Goal: Check status

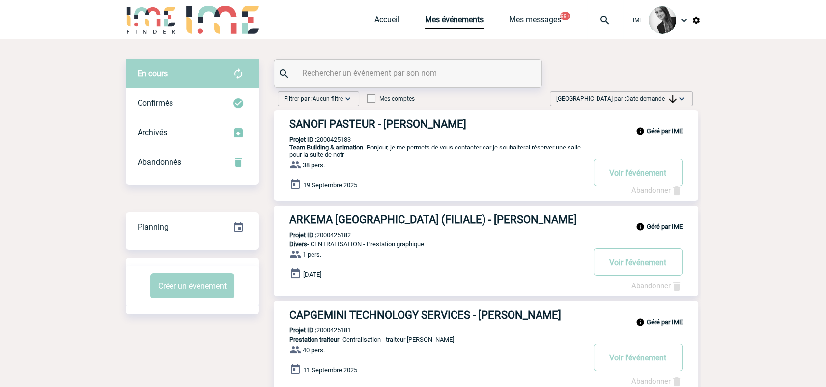
click at [618, 97] on span "Trier par : Date demande" at bounding box center [616, 99] width 120 height 10
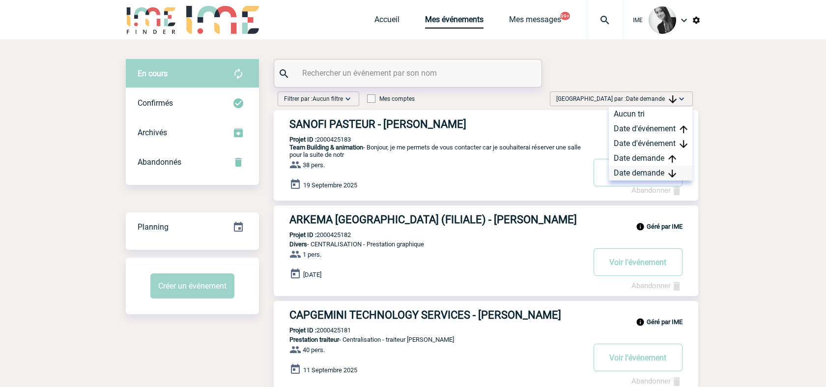
click at [630, 174] on div "Date demande" at bounding box center [651, 173] width 84 height 15
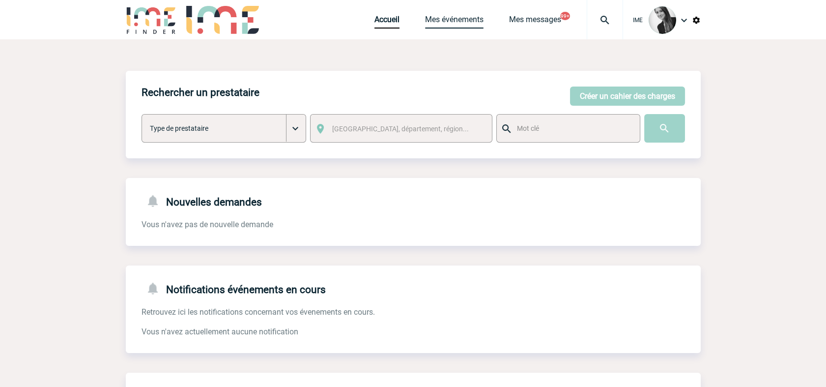
click at [450, 26] on link "Mes événements" at bounding box center [454, 22] width 58 height 14
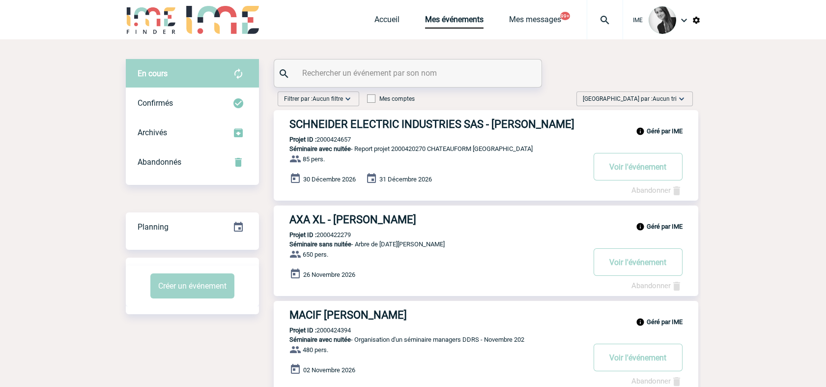
click at [675, 95] on span "Aucun tri" at bounding box center [665, 98] width 24 height 7
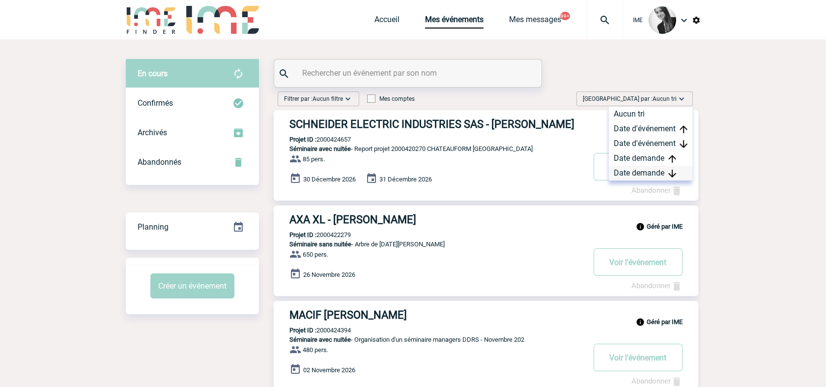
click at [665, 167] on div "Date demande" at bounding box center [651, 173] width 84 height 15
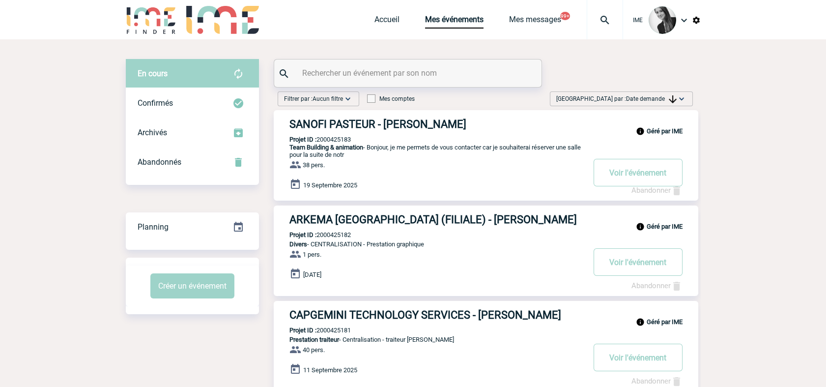
drag, startPoint x: 672, startPoint y: 101, endPoint x: 667, endPoint y: 174, distance: 73.4
click at [672, 101] on img at bounding box center [673, 99] width 8 height 8
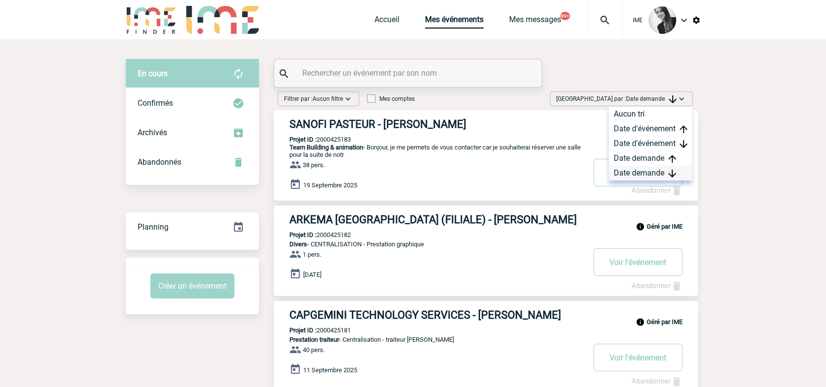
click at [640, 174] on div "Date demande" at bounding box center [651, 173] width 84 height 15
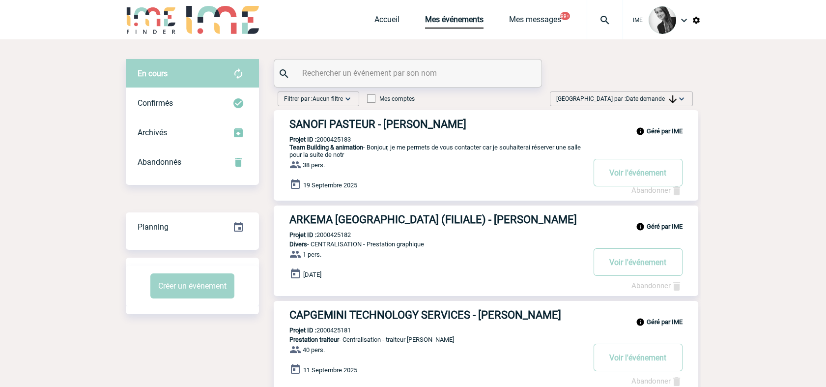
click at [330, 72] on input "text" at bounding box center [409, 73] width 219 height 14
paste input "2000425117"
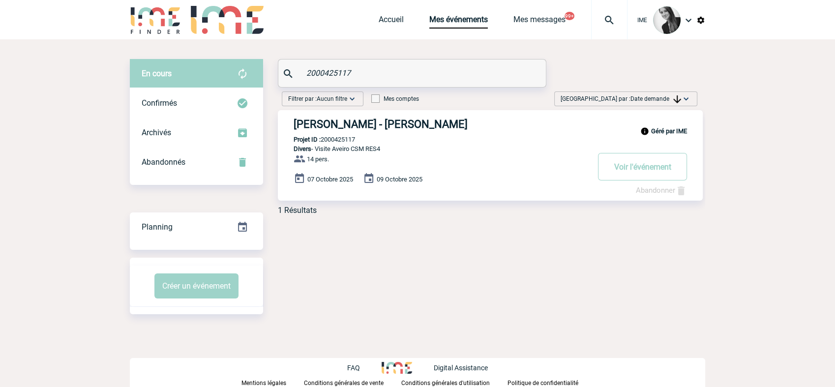
drag, startPoint x: 367, startPoint y: 67, endPoint x: 248, endPoint y: 49, distance: 120.7
click at [248, 47] on div "En cours En cours Confirmés Archivés Abandonnés En cours Confirmés Archivés Aba…" at bounding box center [417, 186] width 575 height 294
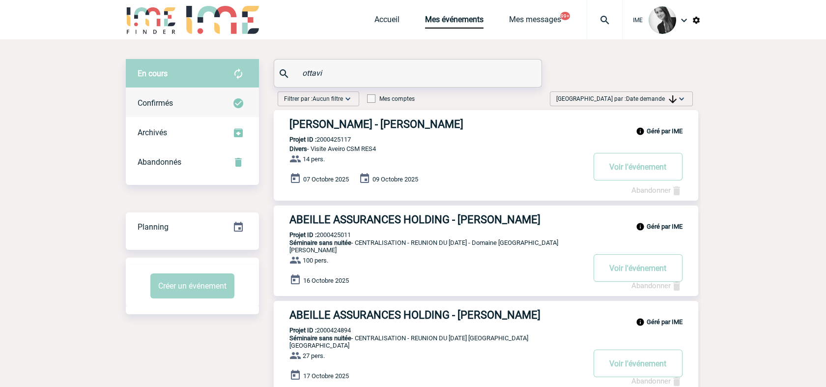
type input "ottavi"
click at [153, 101] on span "Confirmés" at bounding box center [155, 102] width 35 height 9
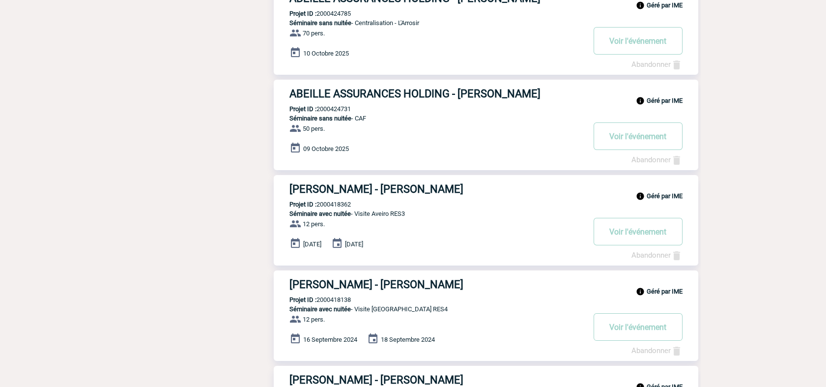
scroll to position [542, 0]
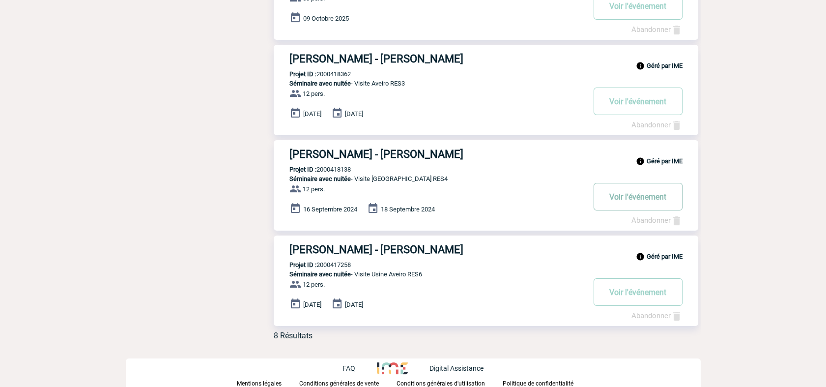
click at [624, 194] on button "Voir l'événement" at bounding box center [638, 197] width 89 height 28
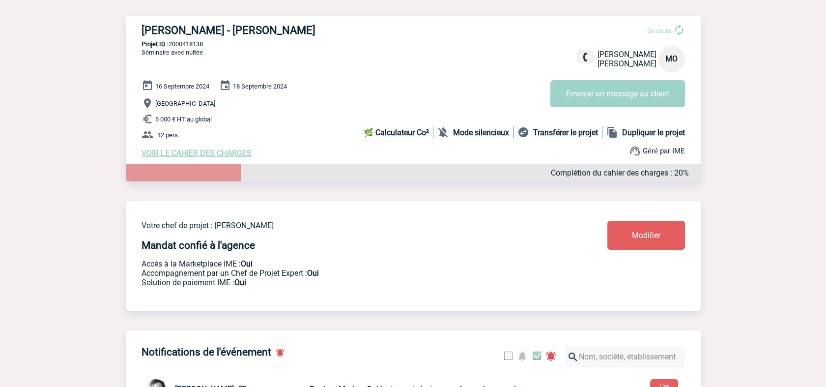
scroll to position [55, 0]
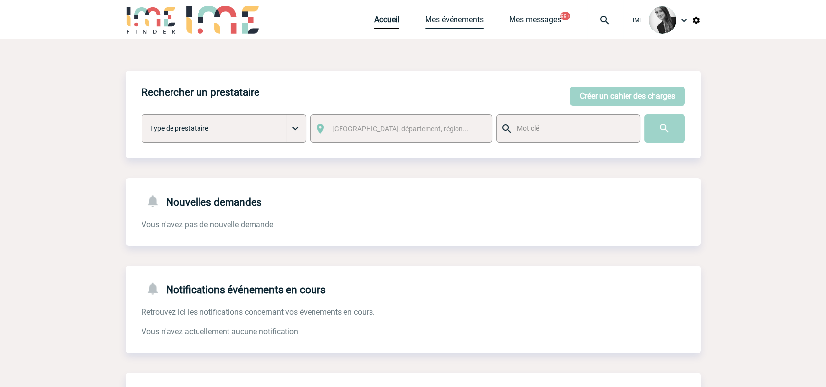
click at [462, 24] on link "Mes événements" at bounding box center [454, 22] width 58 height 14
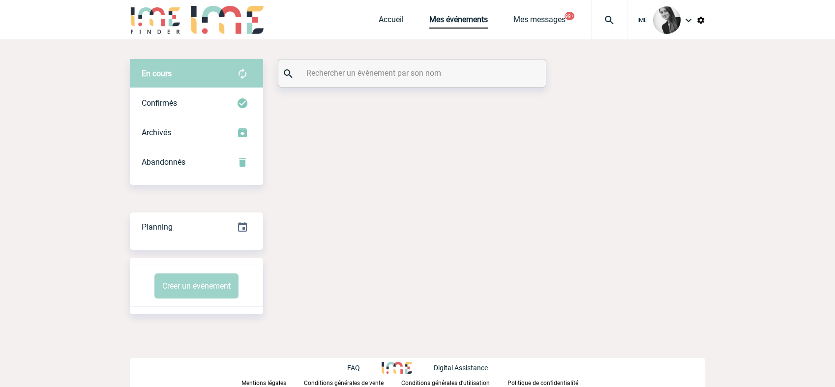
click at [372, 67] on input "text" at bounding box center [413, 73] width 219 height 14
paste input "2000418138"
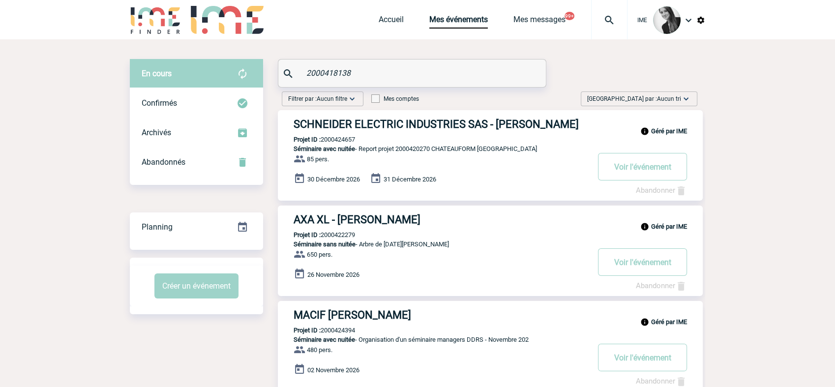
type input "2000418138"
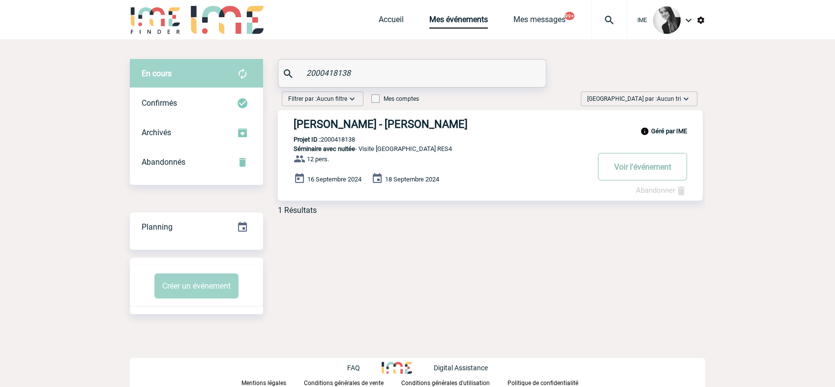
click at [636, 168] on button "Voir l'événement" at bounding box center [642, 167] width 89 height 28
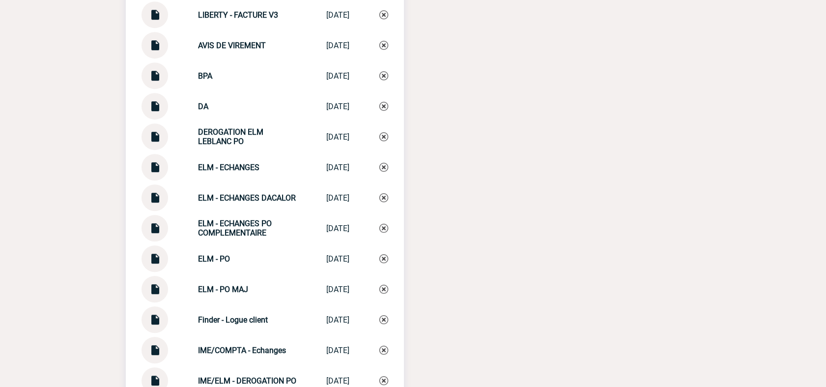
scroll to position [1092, 0]
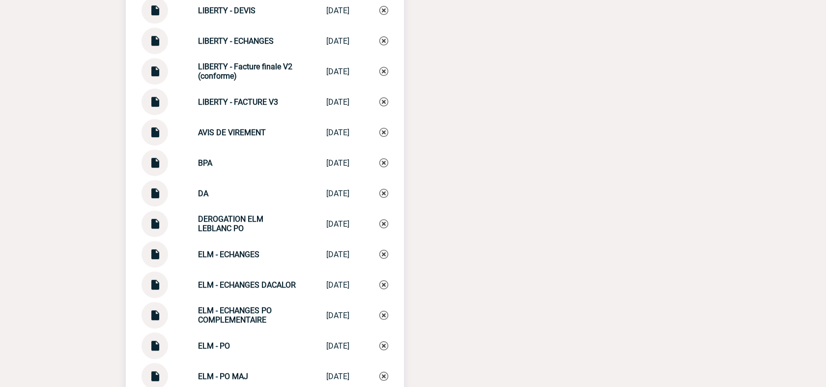
click at [149, 77] on img at bounding box center [154, 67] width 13 height 19
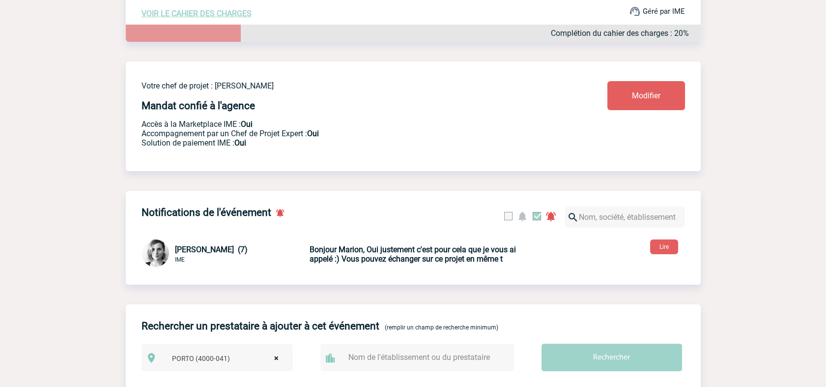
scroll to position [0, 0]
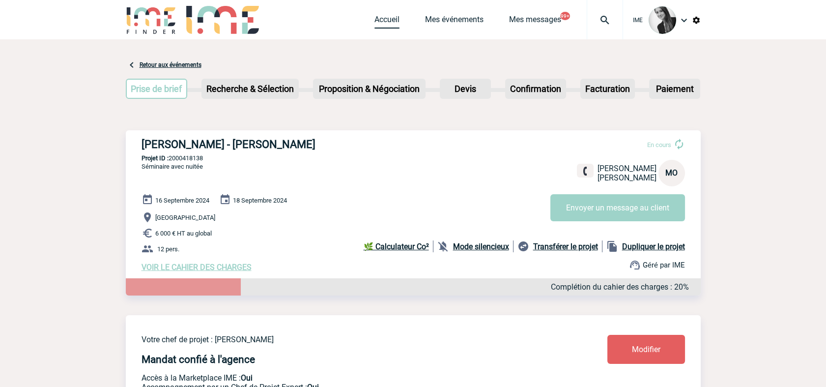
click at [377, 18] on link "Accueil" at bounding box center [387, 22] width 25 height 14
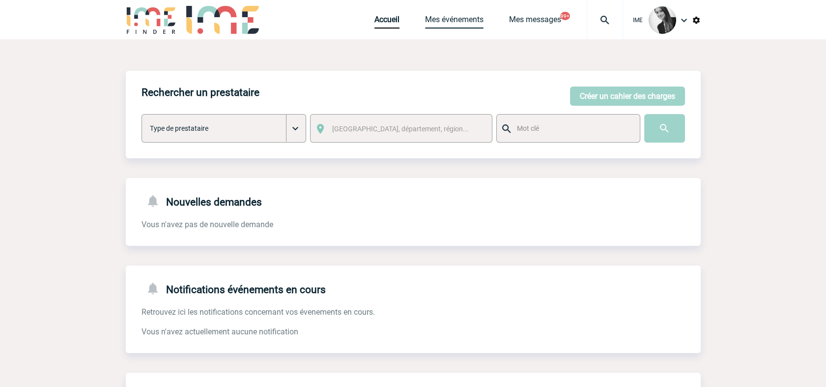
click at [460, 21] on link "Mes événements" at bounding box center [454, 22] width 58 height 14
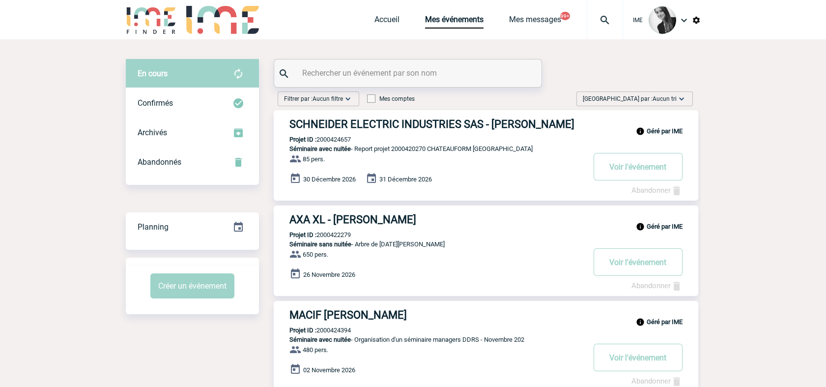
click at [672, 99] on span "Aucun tri" at bounding box center [665, 98] width 24 height 7
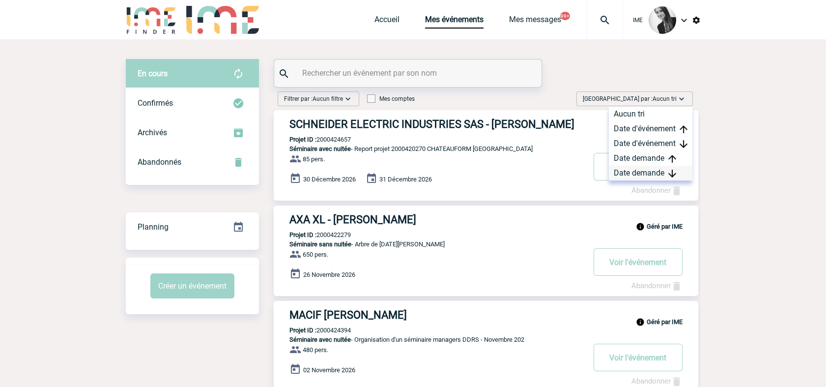
click at [658, 175] on div "Date demande" at bounding box center [651, 173] width 84 height 15
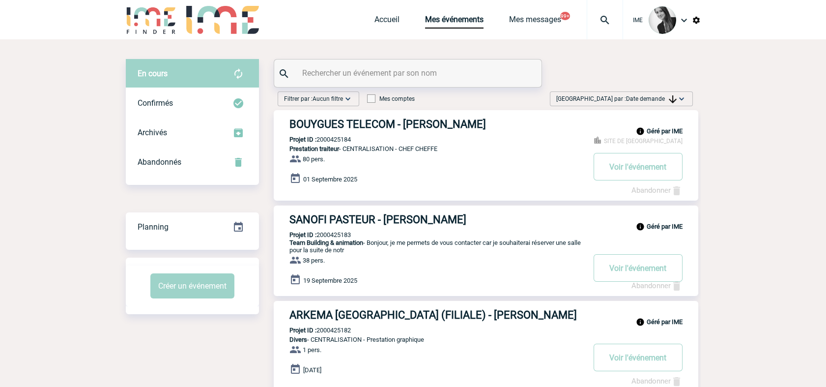
click at [648, 95] on span "Trier par : Date demande" at bounding box center [616, 99] width 120 height 10
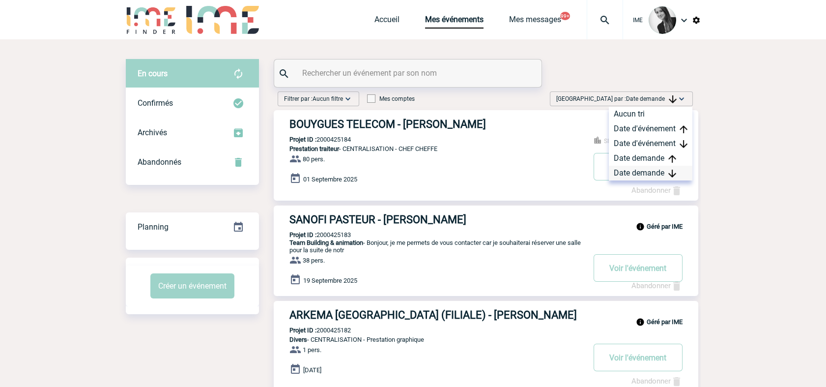
drag, startPoint x: 657, startPoint y: 170, endPoint x: 651, endPoint y: 174, distance: 6.8
click at [656, 171] on div "Date demande" at bounding box center [651, 173] width 84 height 15
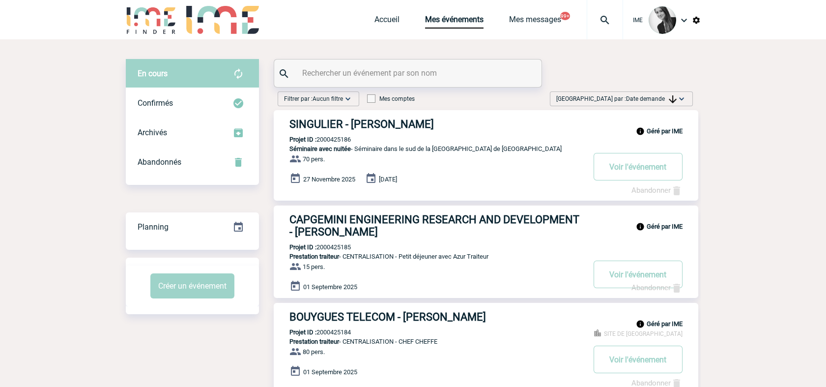
click at [657, 102] on span "Trier par : Date demande" at bounding box center [616, 99] width 120 height 10
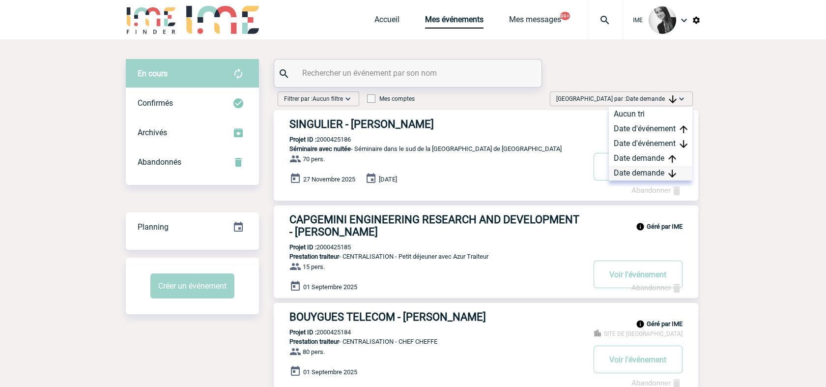
click at [649, 171] on div "Date demande" at bounding box center [651, 173] width 84 height 15
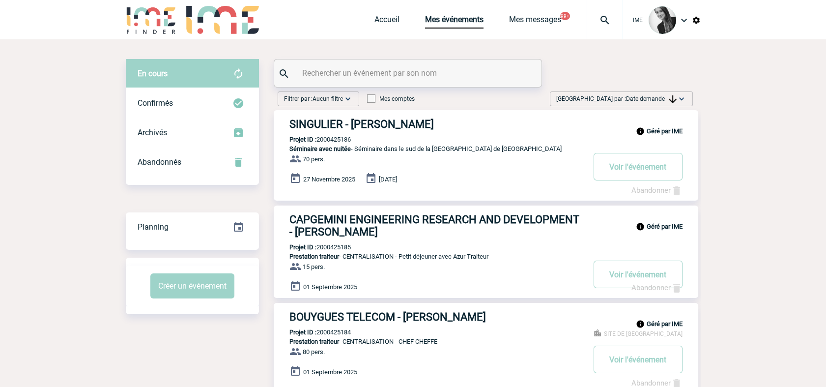
click at [686, 103] on img at bounding box center [682, 99] width 10 height 10
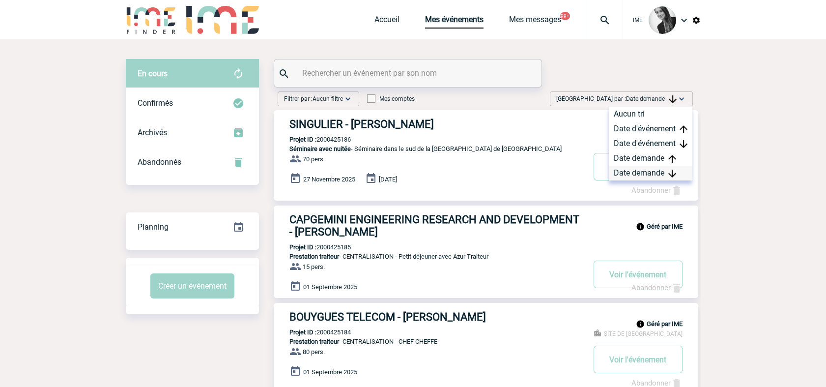
click at [687, 175] on div "Date demande" at bounding box center [651, 173] width 84 height 15
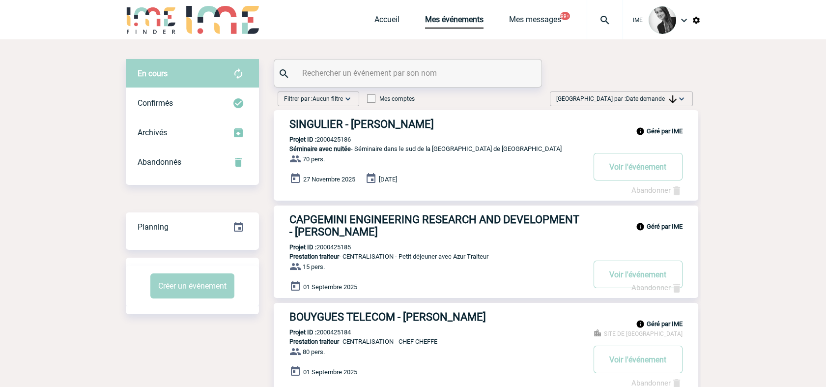
drag, startPoint x: 645, startPoint y: 94, endPoint x: 647, endPoint y: 102, distance: 8.1
click at [645, 94] on span "Trier par : Date demande" at bounding box center [616, 99] width 120 height 10
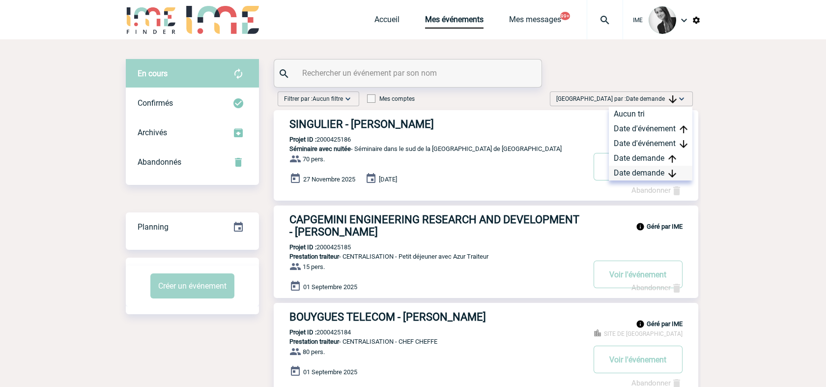
click at [630, 175] on div "Date demande" at bounding box center [651, 173] width 84 height 15
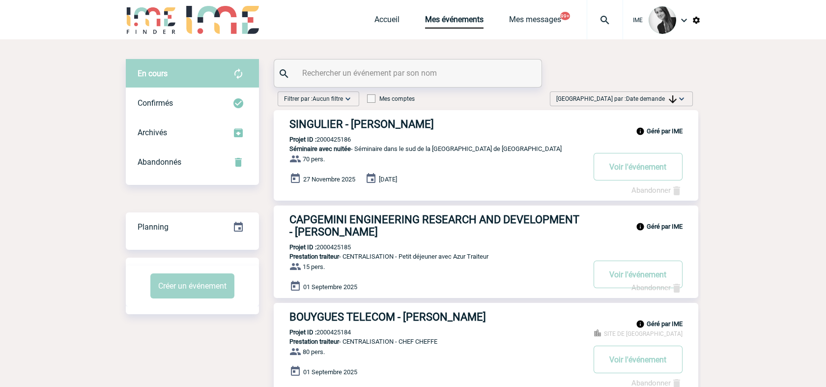
drag, startPoint x: 667, startPoint y: 87, endPoint x: 659, endPoint y: 99, distance: 15.1
click at [659, 99] on span "Date demande" at bounding box center [651, 98] width 51 height 7
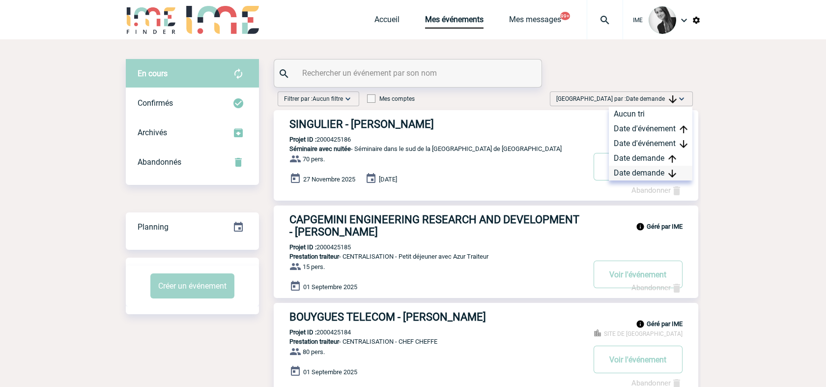
click at [638, 175] on div "Date demande" at bounding box center [651, 173] width 84 height 15
drag, startPoint x: 759, startPoint y: 198, endPoint x: 780, endPoint y: 23, distance: 176.2
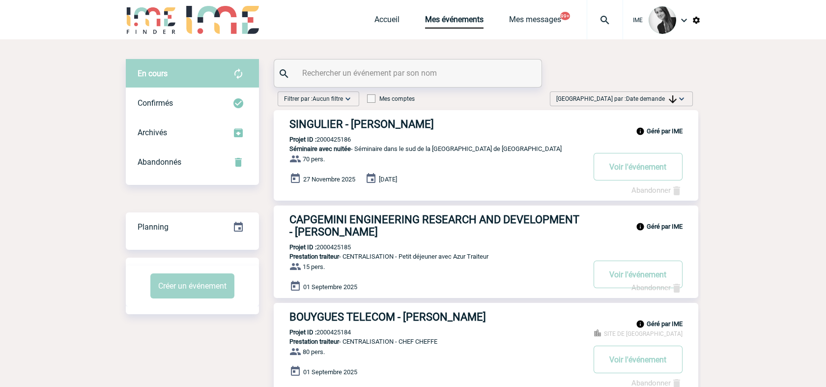
drag, startPoint x: 635, startPoint y: 90, endPoint x: 635, endPoint y: 96, distance: 5.9
click at [634, 101] on span "Date demande" at bounding box center [651, 98] width 51 height 7
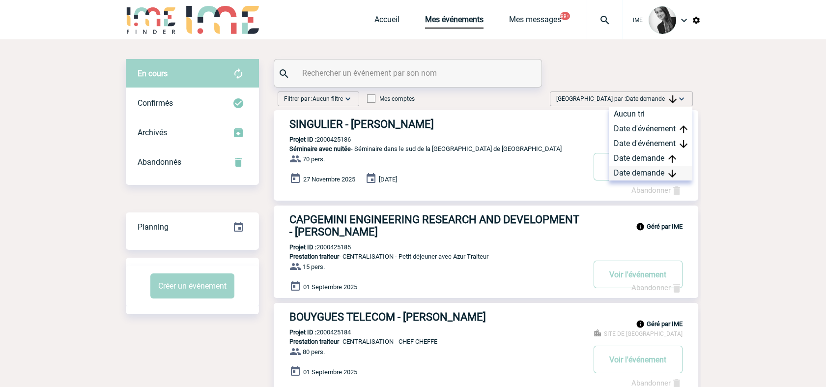
click at [632, 174] on div "Date demande" at bounding box center [651, 173] width 84 height 15
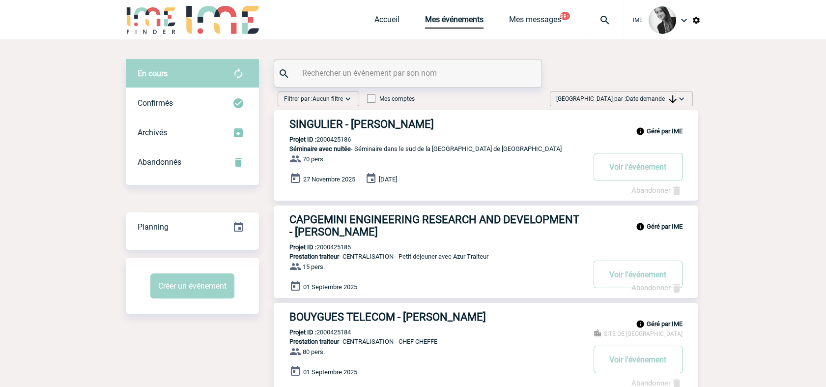
drag, startPoint x: 651, startPoint y: 96, endPoint x: 655, endPoint y: 112, distance: 16.3
click at [651, 96] on span "Date demande" at bounding box center [651, 98] width 51 height 7
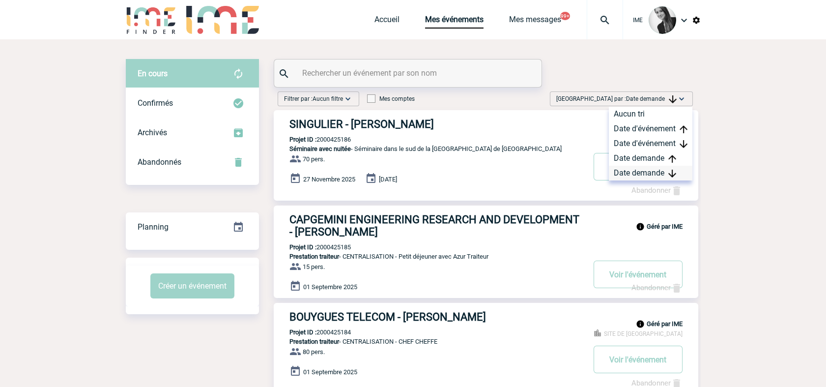
click at [645, 174] on div "Date demande" at bounding box center [651, 173] width 84 height 15
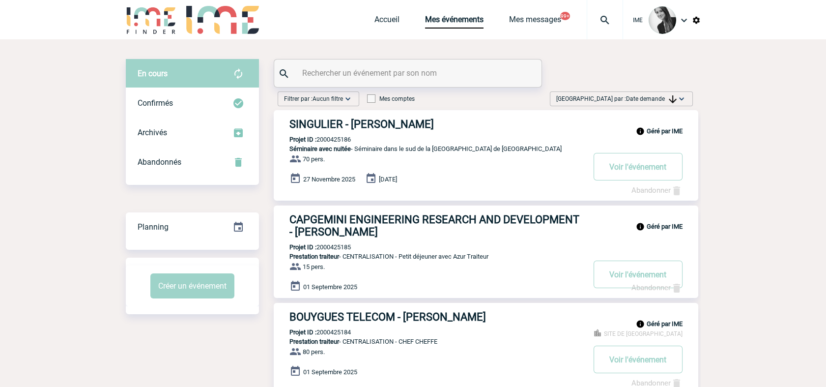
click at [656, 100] on span "Date demande" at bounding box center [651, 98] width 51 height 7
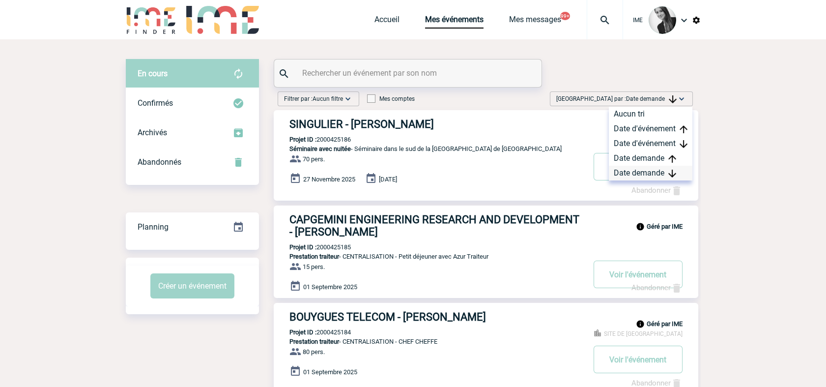
click at [642, 173] on div "Date demande" at bounding box center [651, 173] width 84 height 15
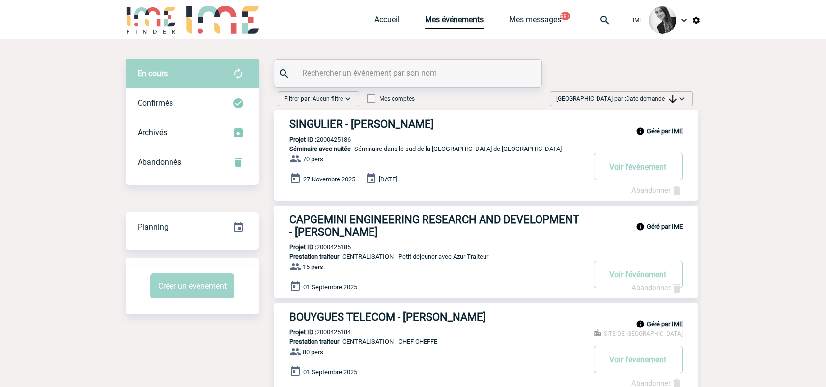
drag, startPoint x: 676, startPoint y: 99, endPoint x: 679, endPoint y: 110, distance: 11.8
click at [676, 98] on img at bounding box center [673, 99] width 8 height 8
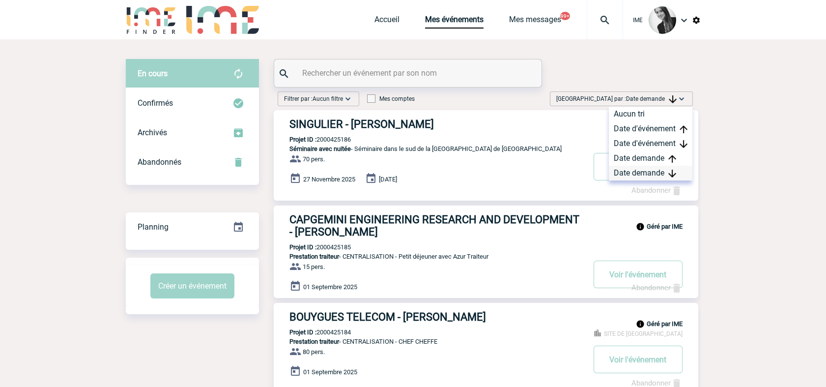
click at [654, 174] on div "Date demande" at bounding box center [651, 173] width 84 height 15
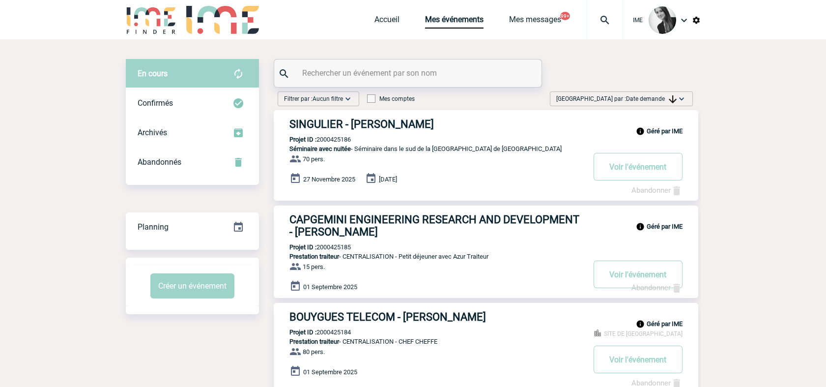
click at [662, 105] on div "Trier par : Date demande Aucun tri Date d'événement Date d'événement Date deman…" at bounding box center [621, 98] width 143 height 15
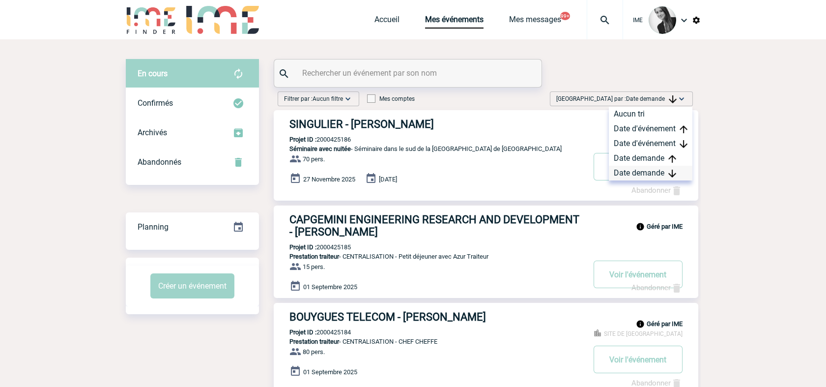
click at [635, 173] on div "Date demande" at bounding box center [651, 173] width 84 height 15
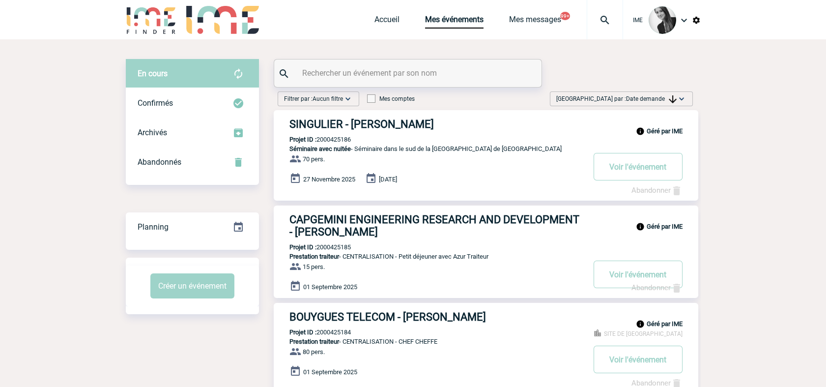
click at [659, 99] on span "Date demande" at bounding box center [651, 98] width 51 height 7
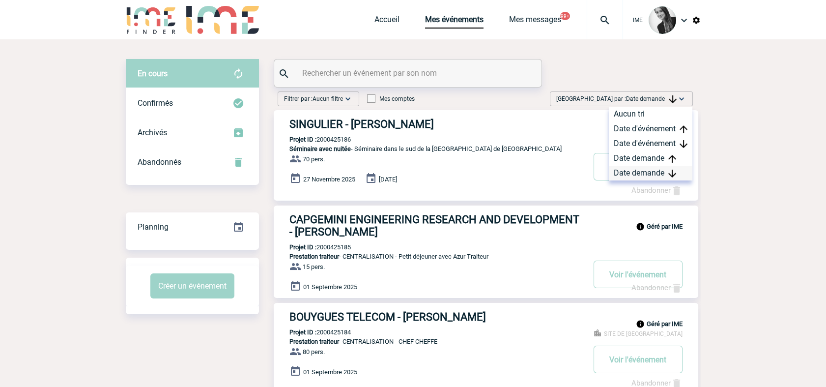
drag, startPoint x: 659, startPoint y: 99, endPoint x: 647, endPoint y: 170, distance: 71.7
click at [647, 170] on div "Date demande" at bounding box center [651, 173] width 84 height 15
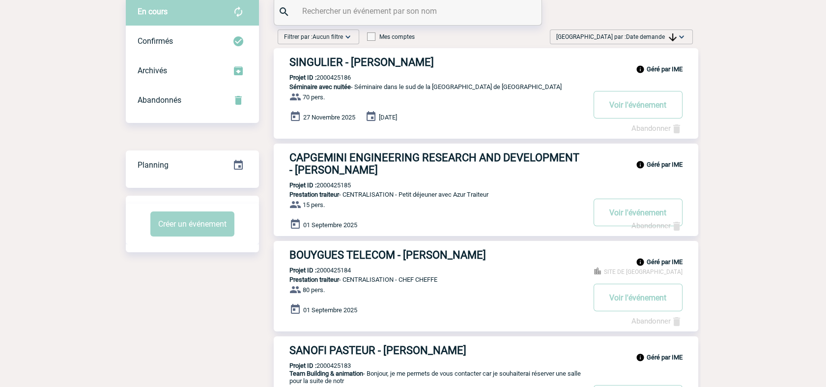
scroll to position [55, 0]
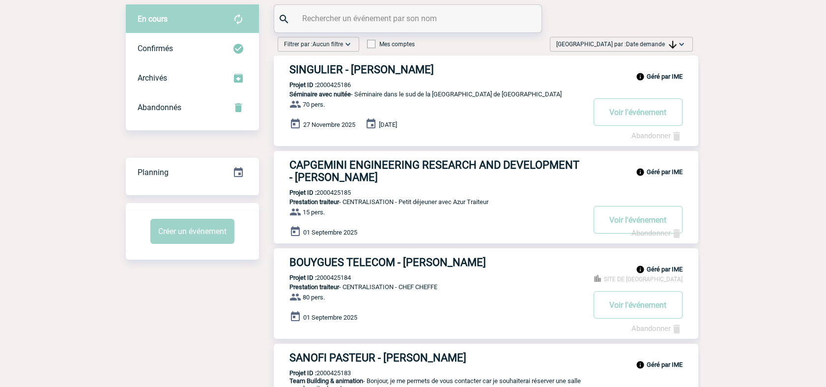
drag, startPoint x: 728, startPoint y: 181, endPoint x: 727, endPoint y: 11, distance: 170.1
click at [621, 43] on span "Trier par : Date demande" at bounding box center [616, 44] width 120 height 10
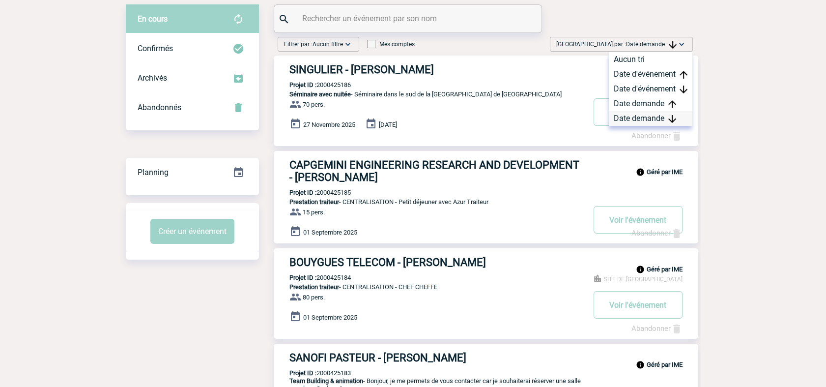
click at [619, 115] on div "Date demande" at bounding box center [651, 118] width 84 height 15
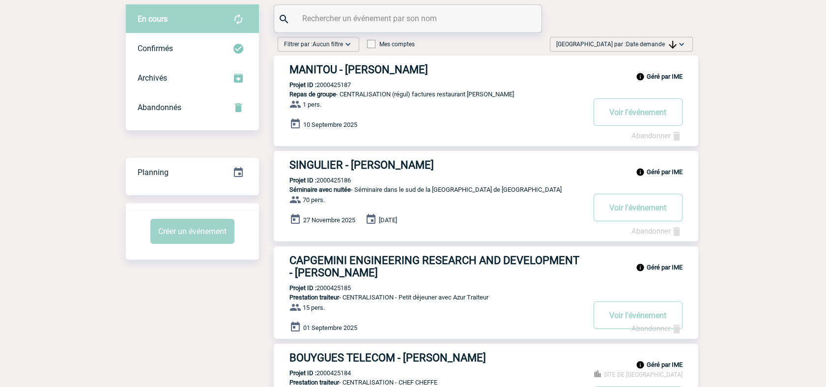
scroll to position [0, 0]
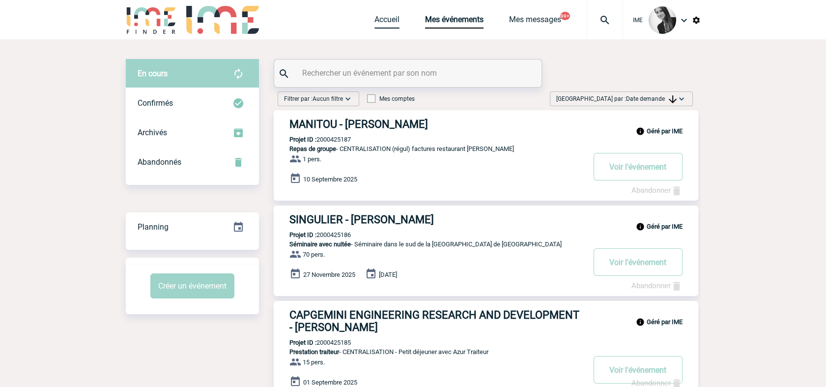
click at [390, 17] on link "Accueil" at bounding box center [387, 22] width 25 height 14
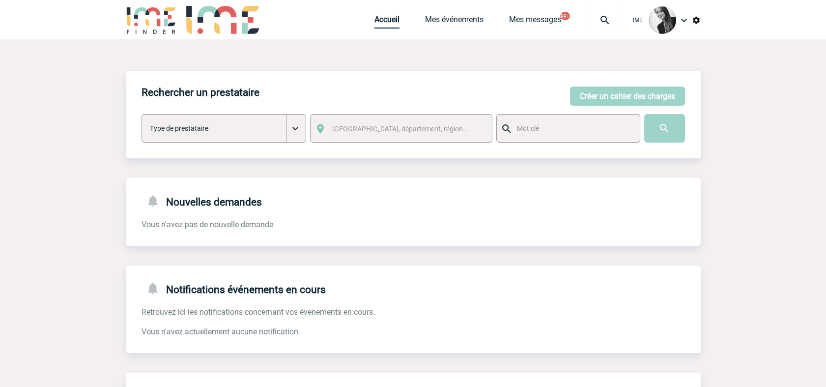
click at [376, 20] on link "Accueil" at bounding box center [387, 22] width 25 height 14
drag, startPoint x: 470, startPoint y: 25, endPoint x: 473, endPoint y: 35, distance: 11.2
click at [469, 24] on link "Mes événements" at bounding box center [454, 22] width 58 height 14
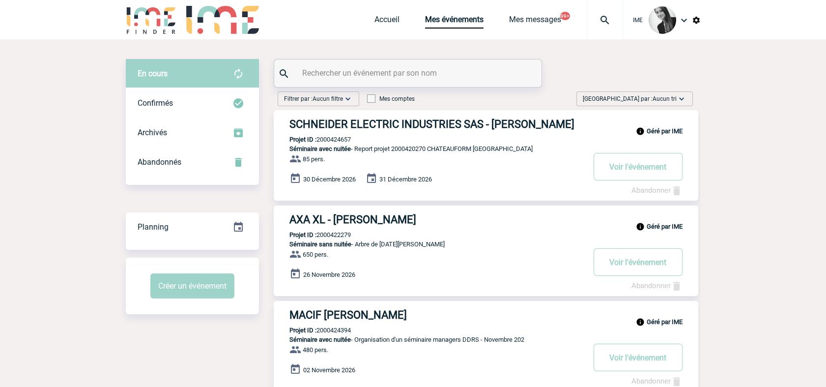
click at [672, 99] on span "Aucun tri" at bounding box center [665, 98] width 24 height 7
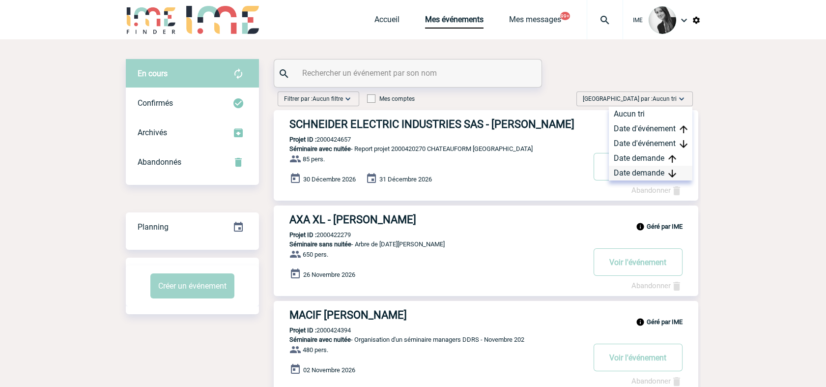
click at [667, 173] on div "Date demande" at bounding box center [651, 173] width 84 height 15
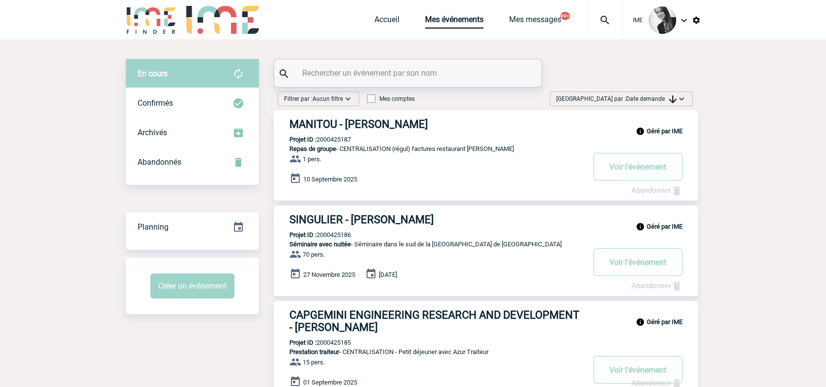
click at [651, 98] on span "Date demande" at bounding box center [651, 98] width 51 height 7
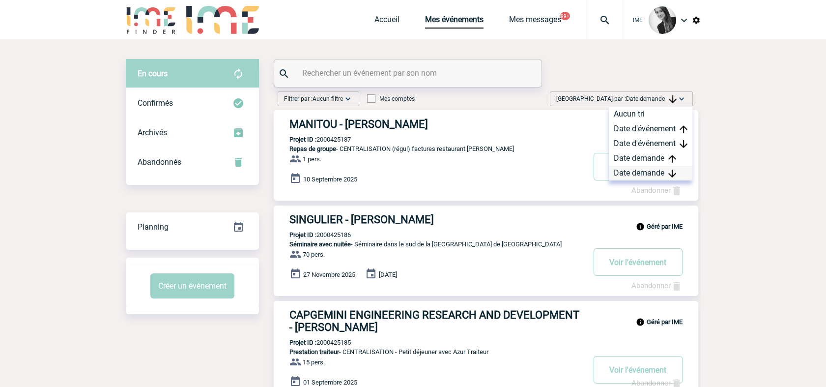
click at [640, 173] on div "Date demande" at bounding box center [651, 173] width 84 height 15
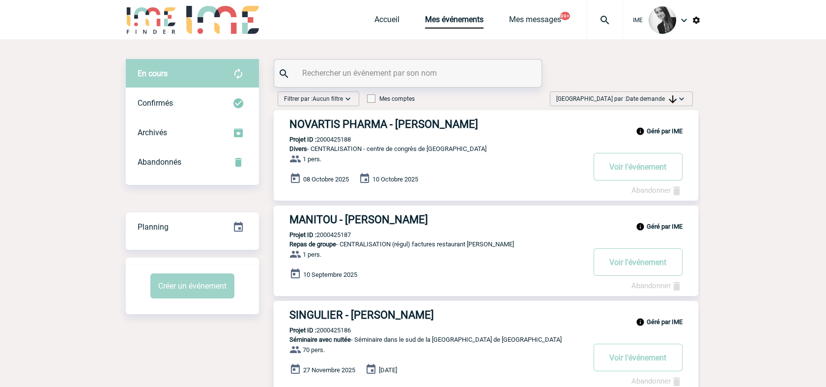
click at [657, 99] on span "Date demande" at bounding box center [651, 98] width 51 height 7
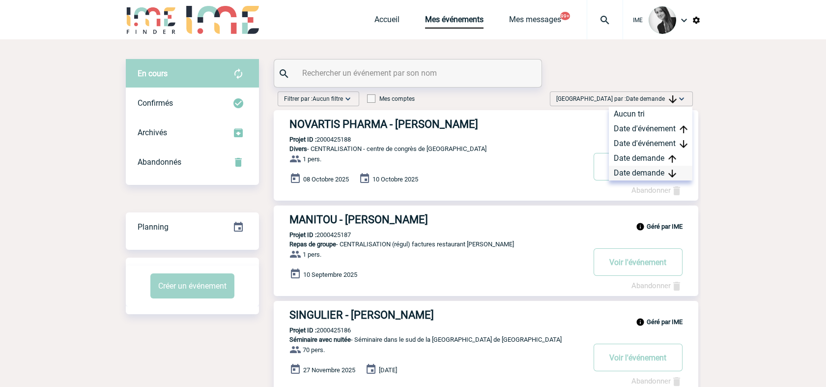
click at [669, 170] on img at bounding box center [672, 174] width 8 height 8
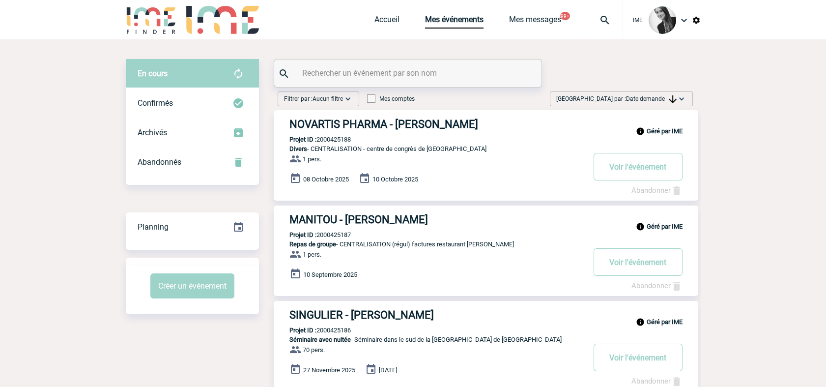
click at [652, 99] on span "Date demande" at bounding box center [651, 98] width 51 height 7
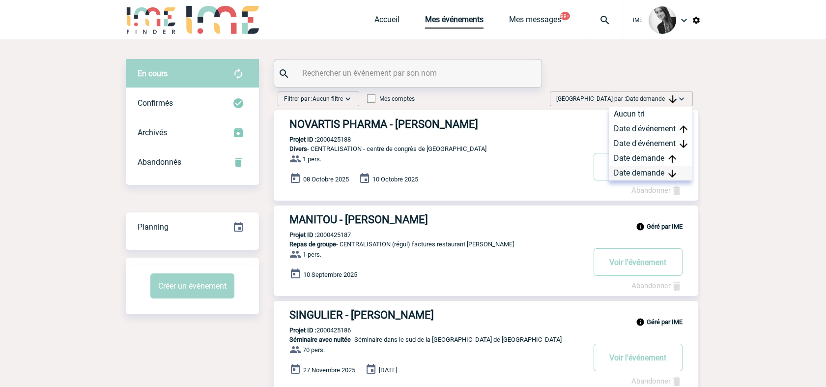
click at [653, 174] on div "Date demande" at bounding box center [651, 173] width 84 height 15
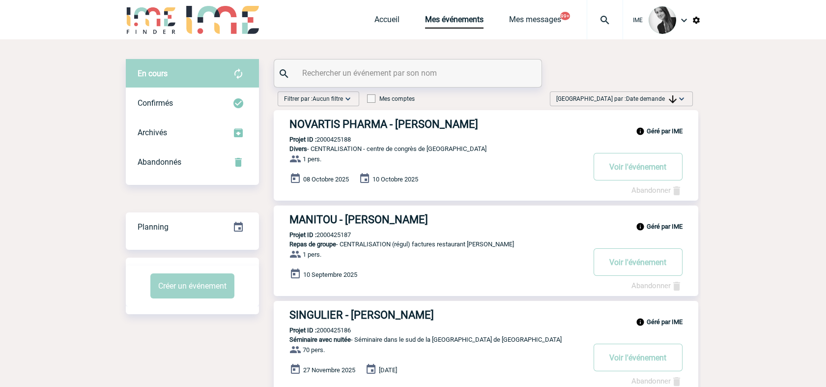
click at [655, 98] on span "Date demande" at bounding box center [651, 98] width 51 height 7
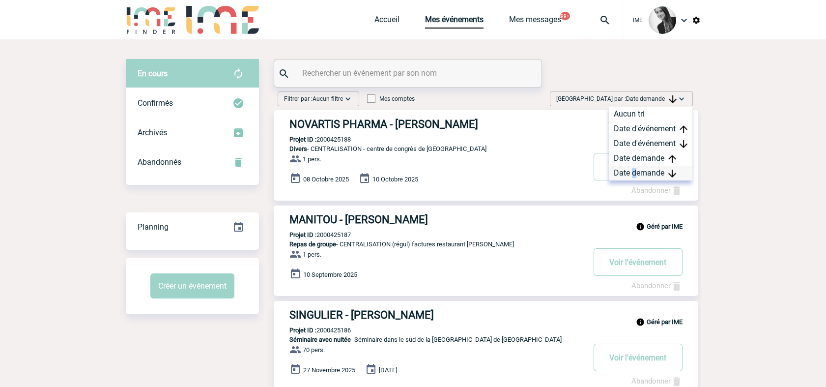
drag, startPoint x: 655, startPoint y: 98, endPoint x: 634, endPoint y: 175, distance: 79.9
click at [634, 175] on div "Date demande" at bounding box center [651, 173] width 84 height 15
